Goal: Register for event/course

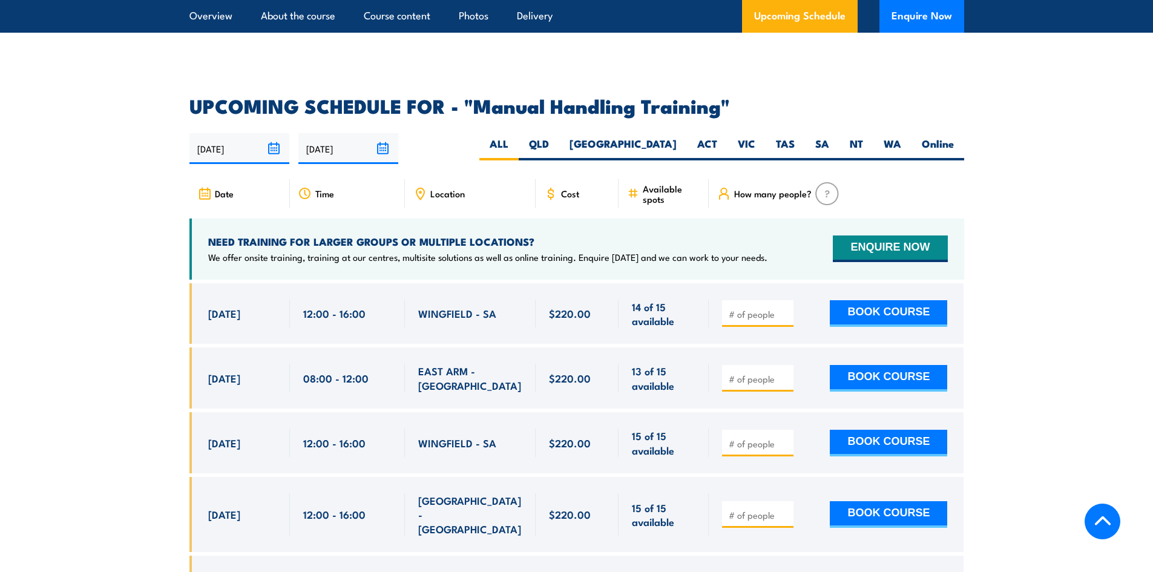
scroll to position [1755, 0]
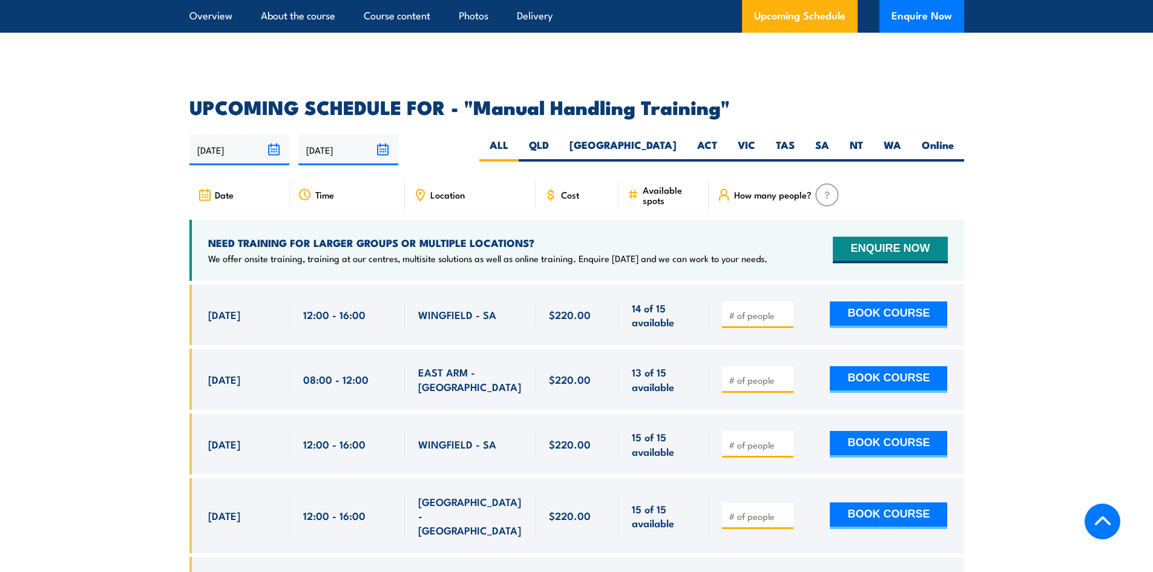
click at [455, 189] on span "Location" at bounding box center [447, 194] width 34 height 10
click at [759, 143] on label "VIC" at bounding box center [746, 150] width 38 height 24
click at [759, 143] on input "VIC" at bounding box center [759, 142] width 8 height 8
radio input "true"
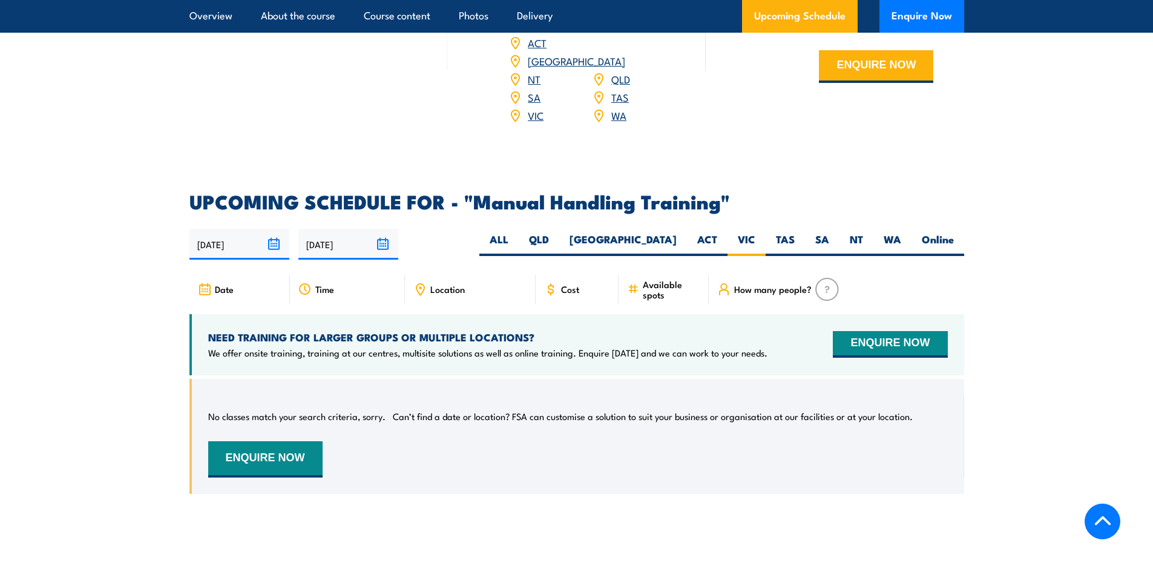
scroll to position [1666, 0]
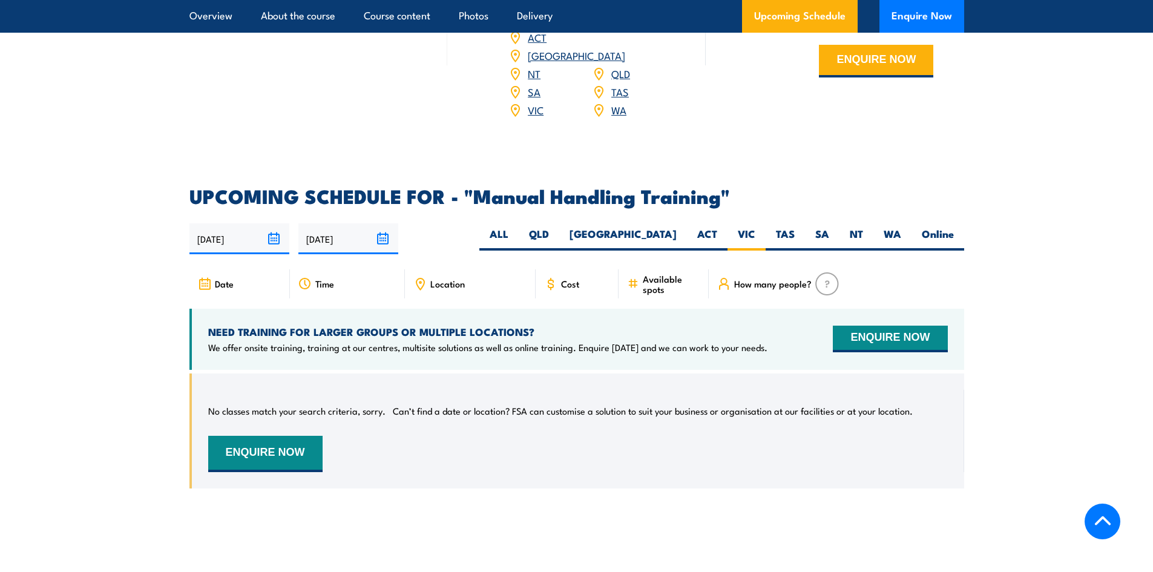
click at [451, 289] on div "Location" at bounding box center [470, 283] width 131 height 29
click at [646, 279] on span "Available spots" at bounding box center [671, 283] width 57 height 21
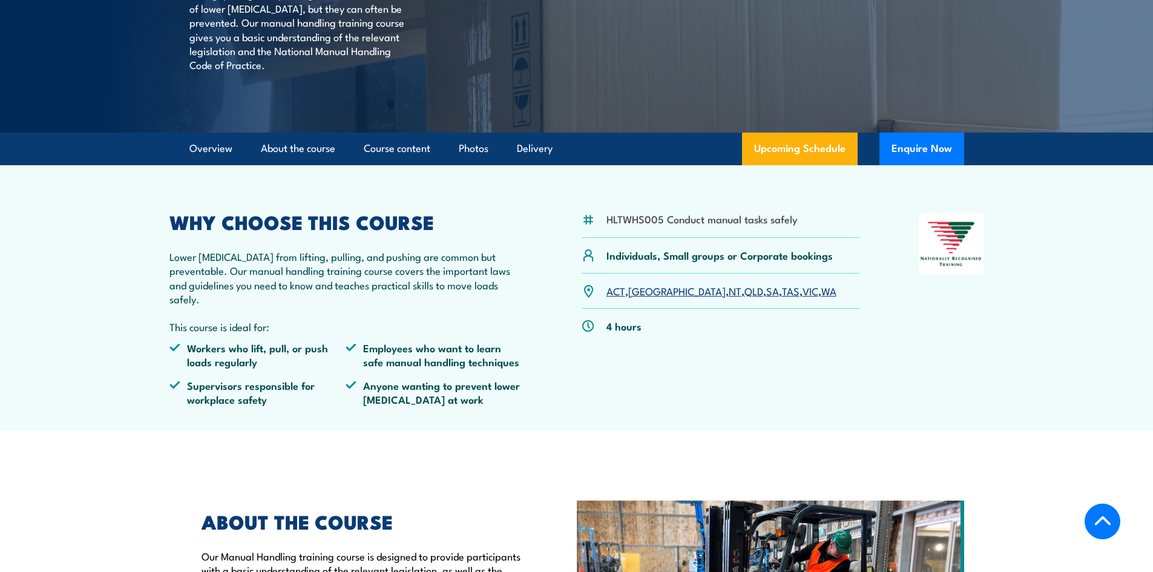
scroll to position [214, 0]
click at [802, 298] on link "VIC" at bounding box center [810, 291] width 16 height 15
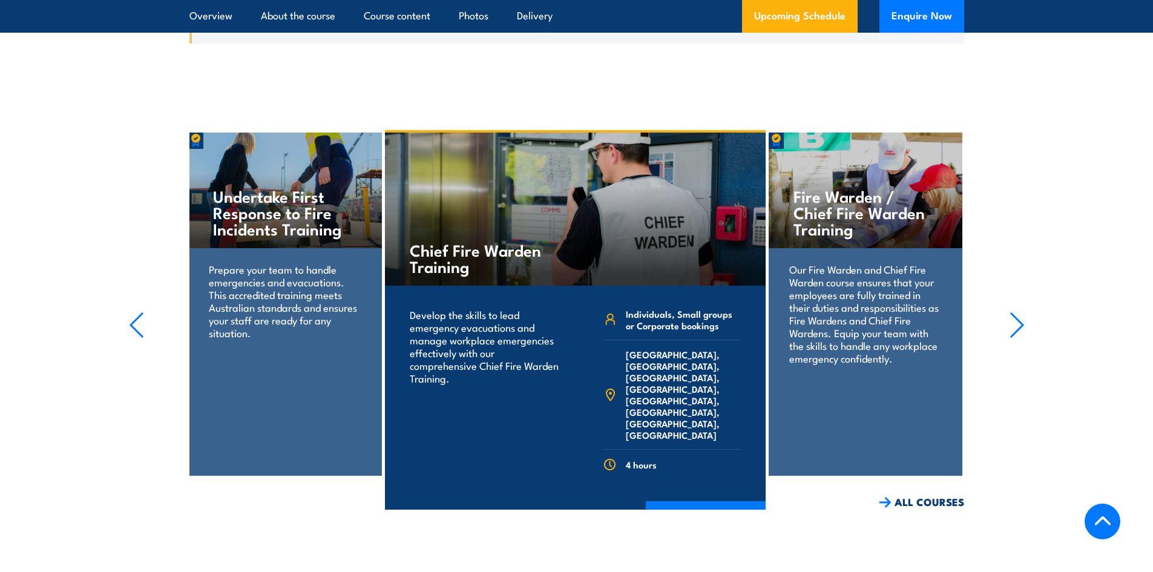
scroll to position [2150, 0]
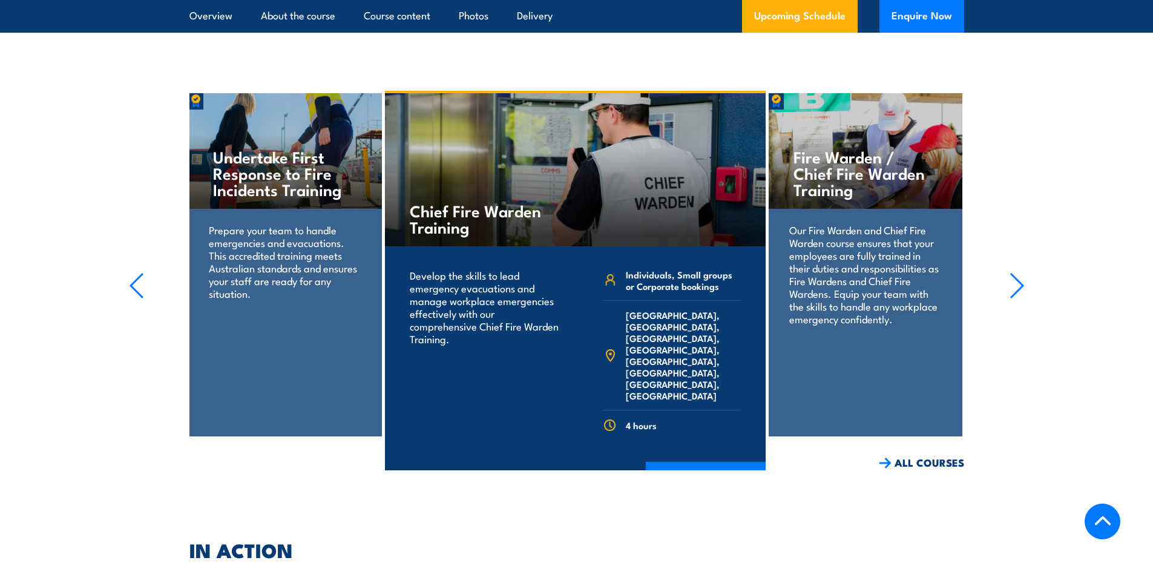
click at [1010, 281] on icon "button" at bounding box center [1016, 285] width 15 height 27
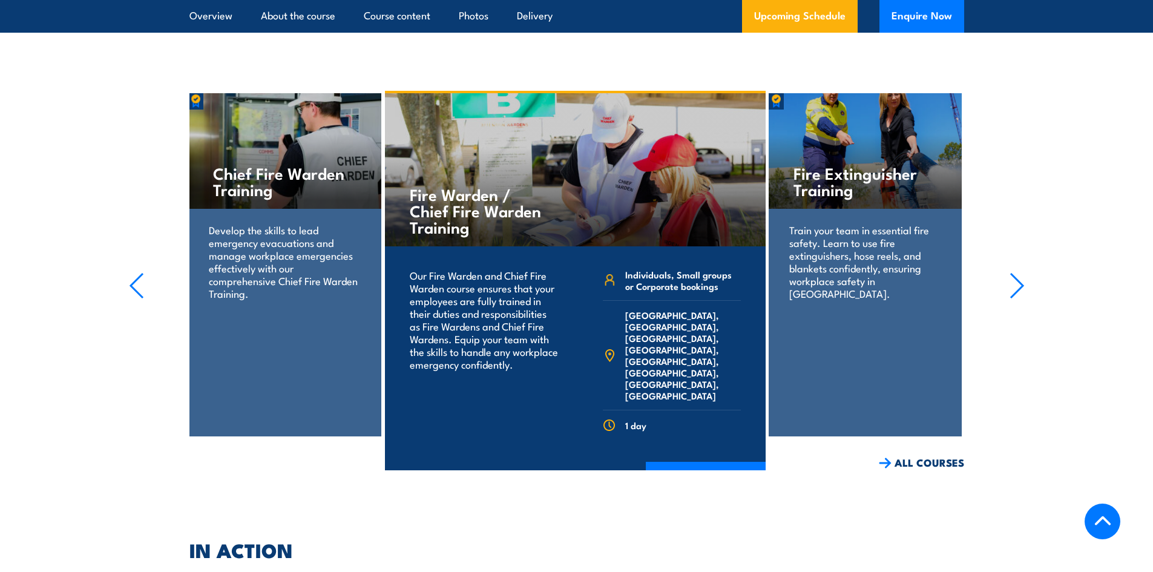
click at [1010, 281] on icon "button" at bounding box center [1016, 285] width 15 height 27
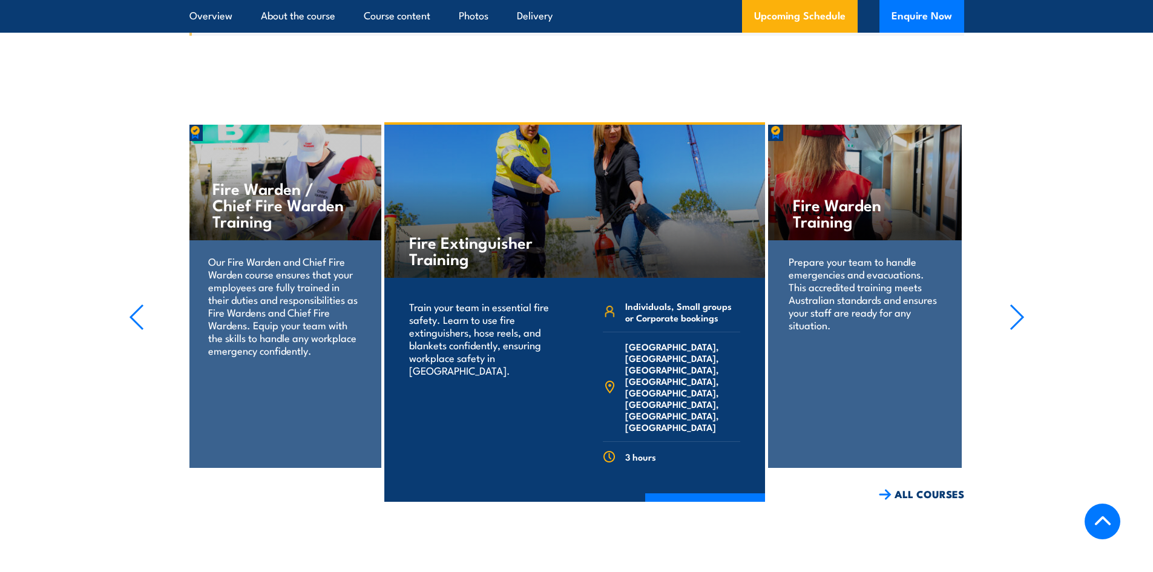
scroll to position [2089, 0]
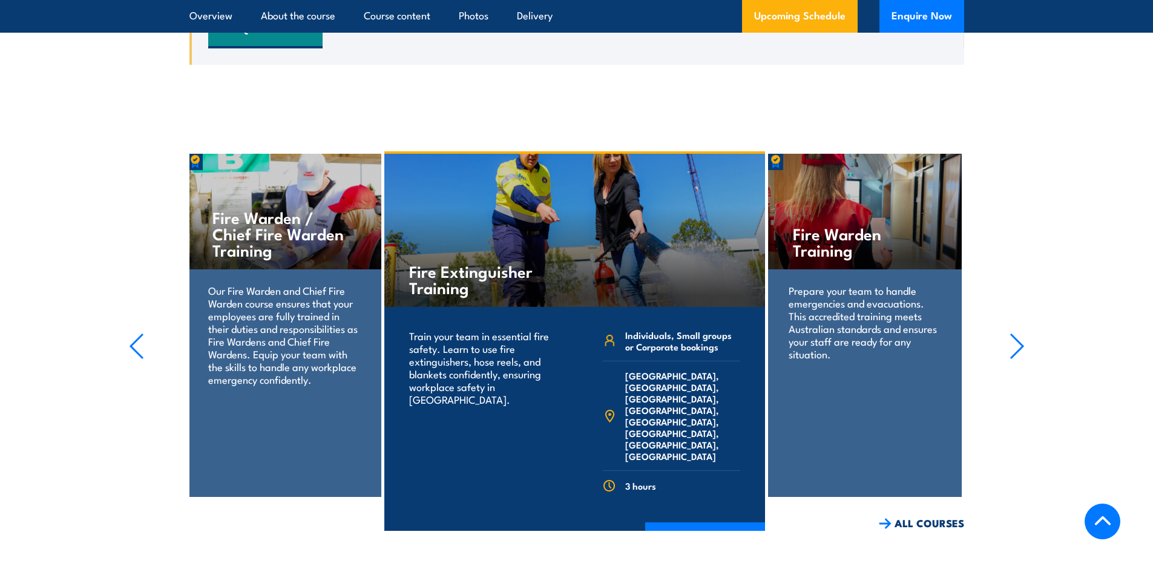
click at [1010, 281] on section "Fire Extinguisher Training Train your team in essential fire safety. Learn to u…" at bounding box center [576, 340] width 1153 height 379
click at [1019, 341] on icon "button" at bounding box center [1016, 346] width 15 height 27
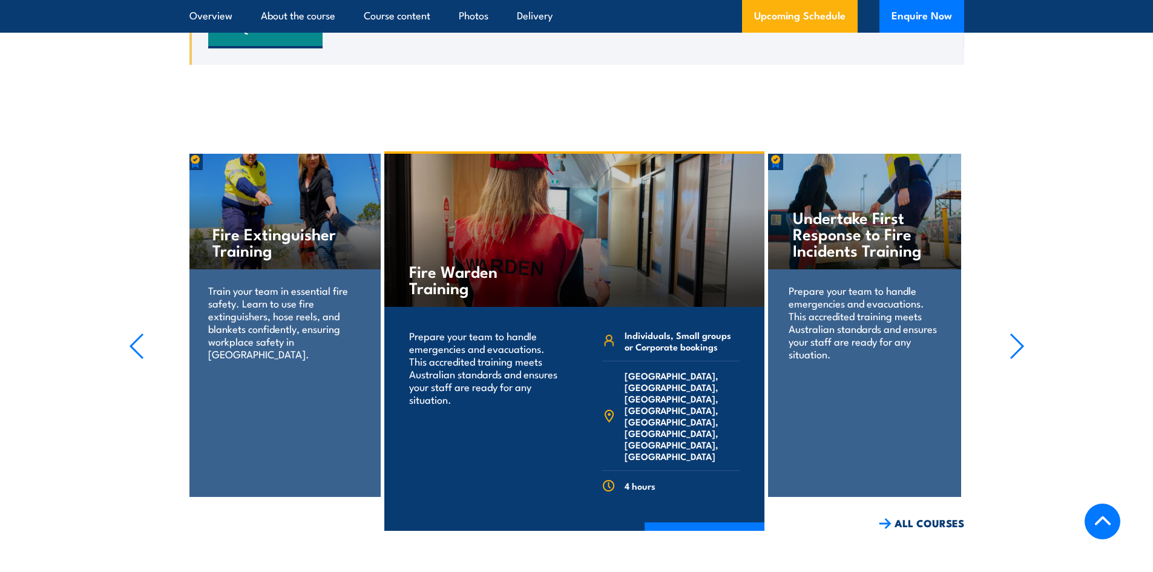
click at [1015, 335] on icon "button" at bounding box center [1016, 346] width 12 height 24
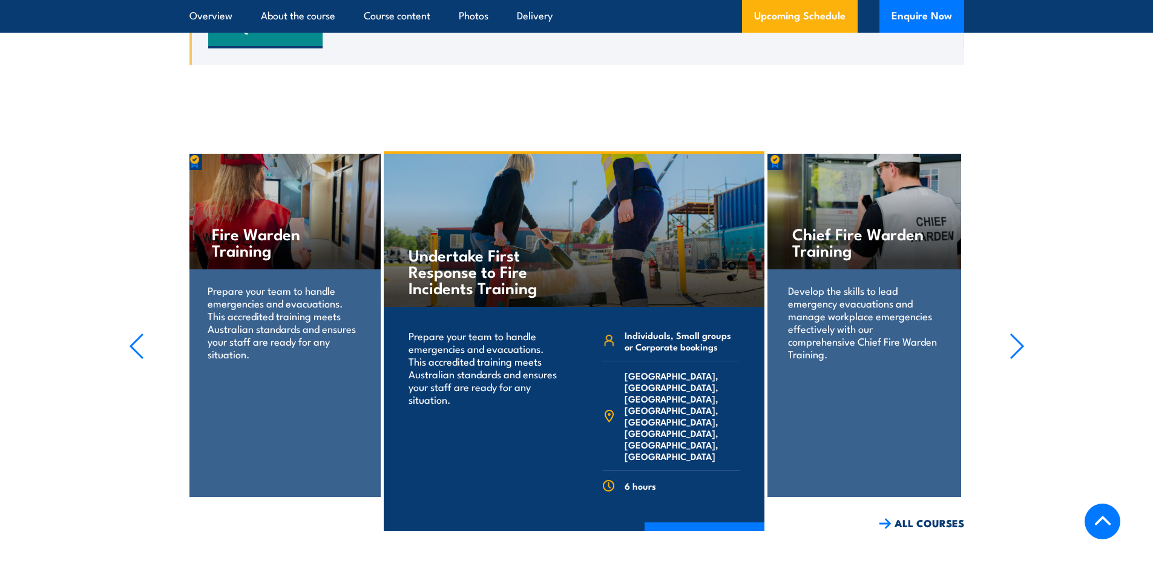
click at [1019, 338] on icon "button" at bounding box center [1016, 346] width 12 height 24
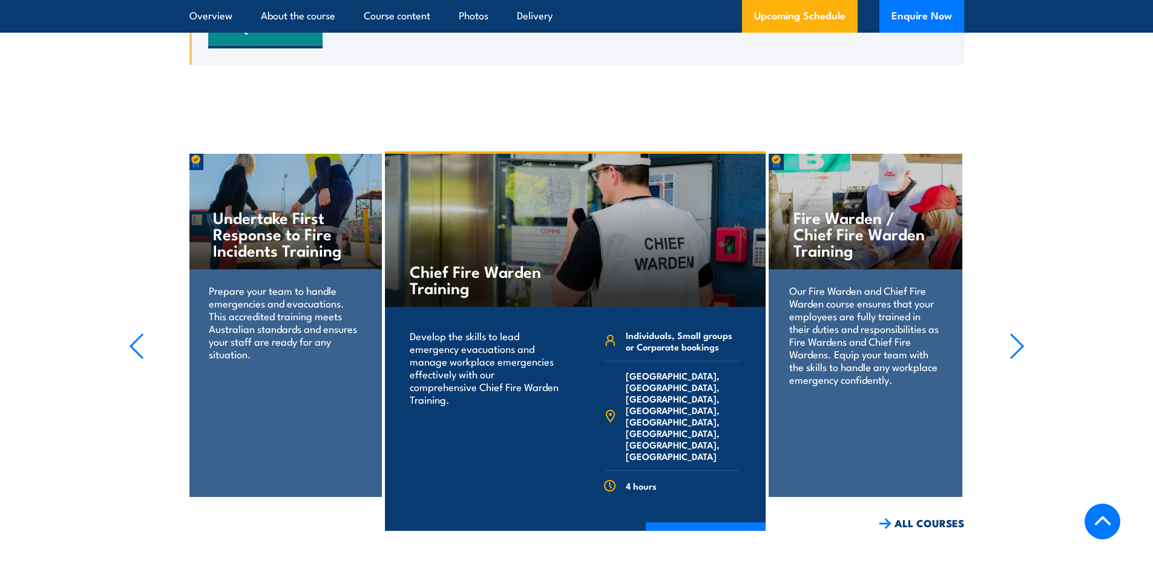
click at [1021, 337] on icon "button" at bounding box center [1016, 346] width 15 height 27
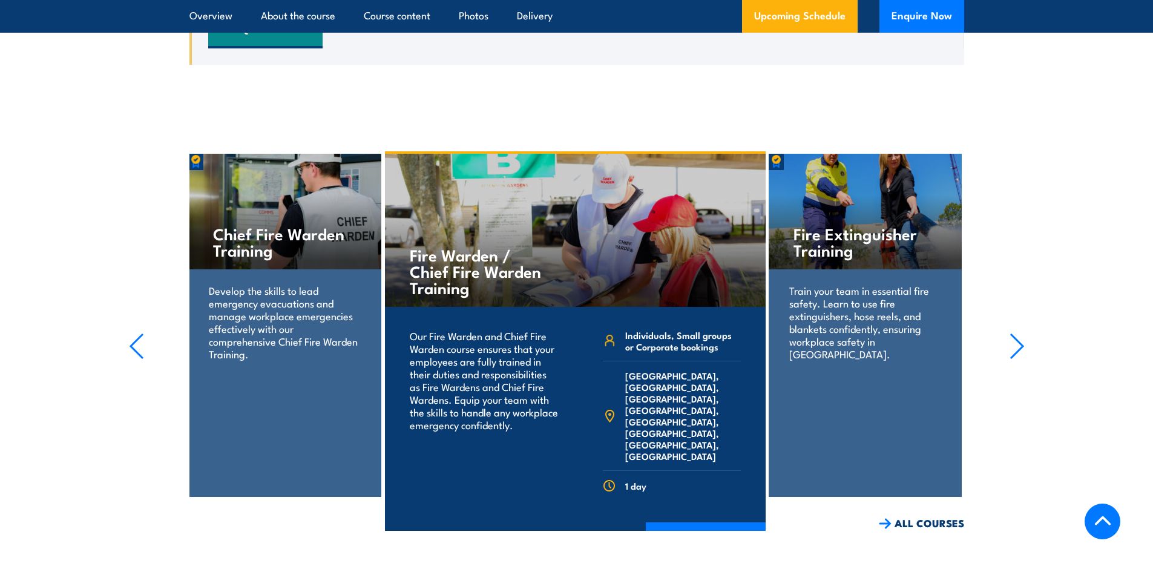
click at [1021, 337] on icon "button" at bounding box center [1016, 346] width 15 height 27
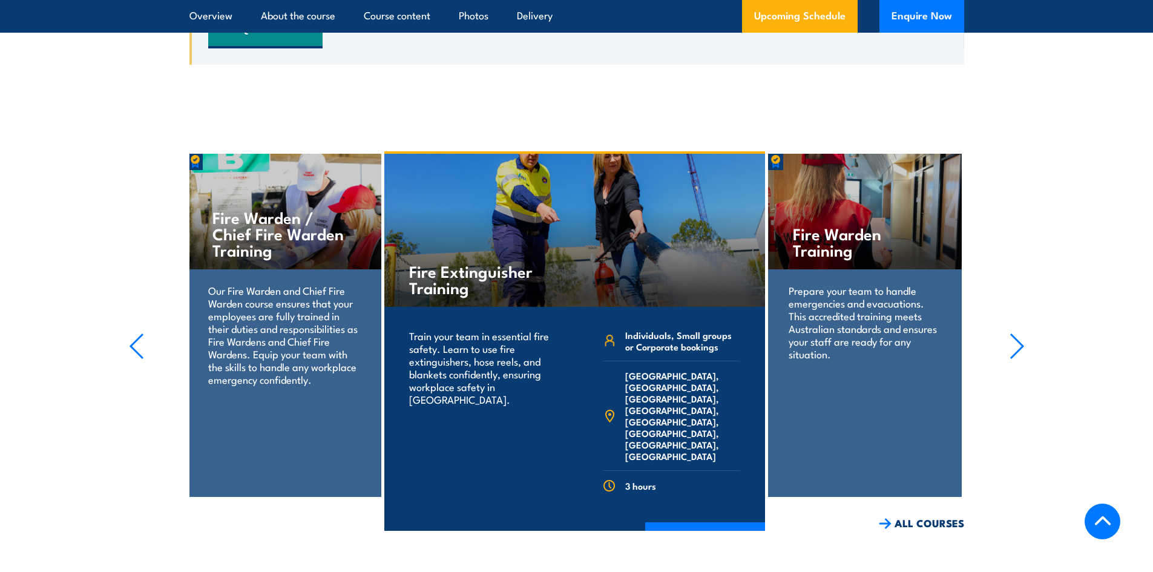
click at [1020, 344] on icon "button" at bounding box center [1016, 346] width 12 height 24
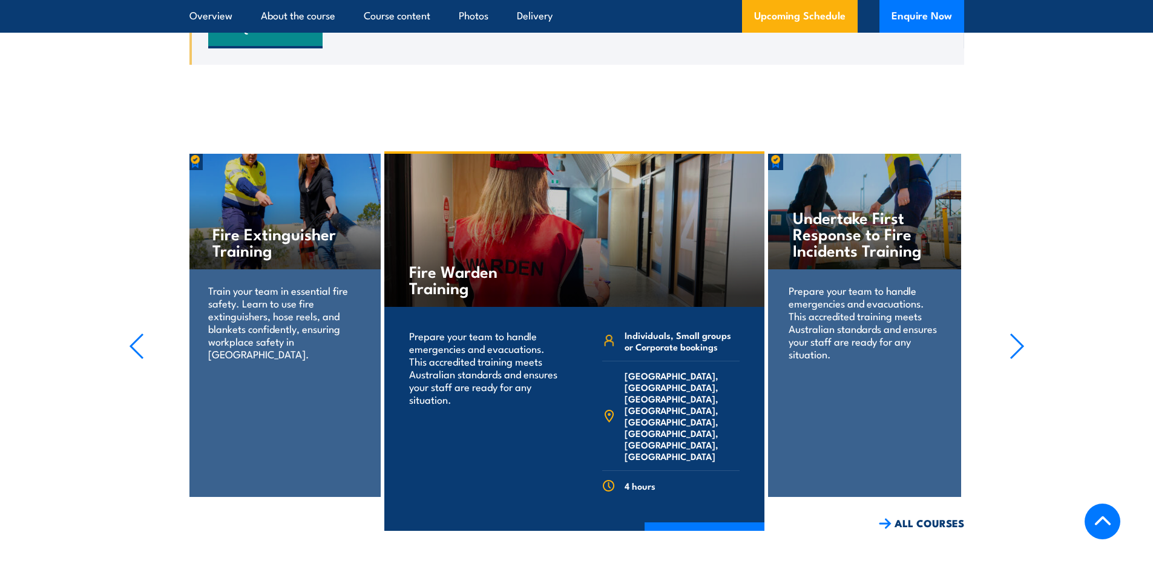
click at [1020, 344] on icon "button" at bounding box center [1016, 346] width 12 height 24
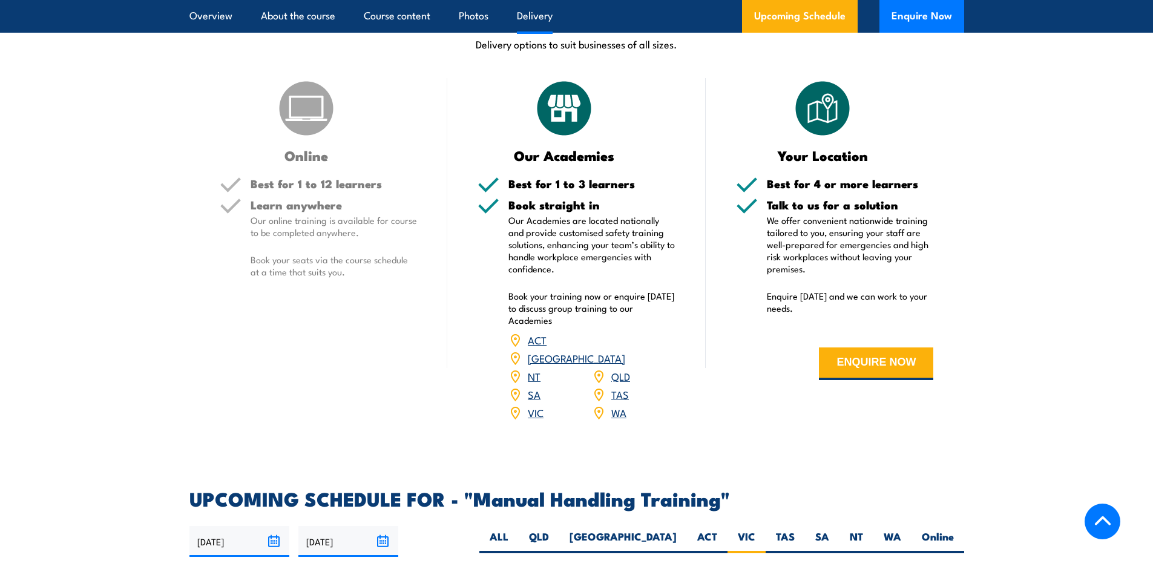
scroll to position [1303, 0]
